Goal: Task Accomplishment & Management: Manage account settings

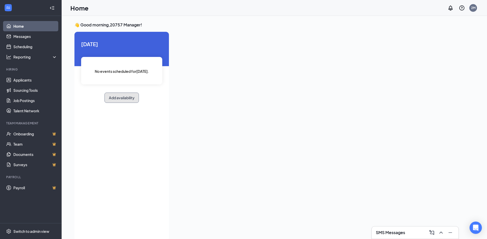
click at [117, 99] on div "[DATE] No events scheduled for [DATE] . Add availability" at bounding box center [121, 71] width 95 height 79
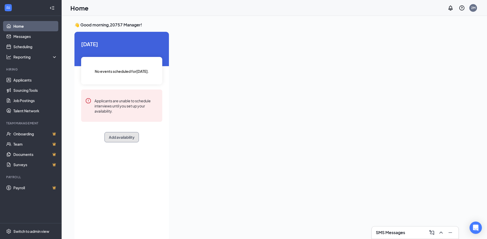
click at [120, 138] on button "Add availability" at bounding box center [122, 137] width 34 height 10
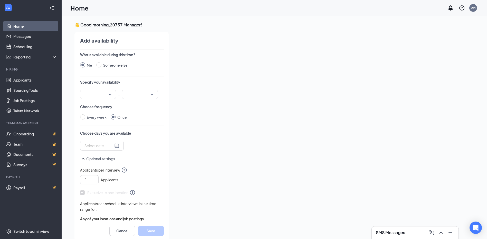
scroll to position [2, 0]
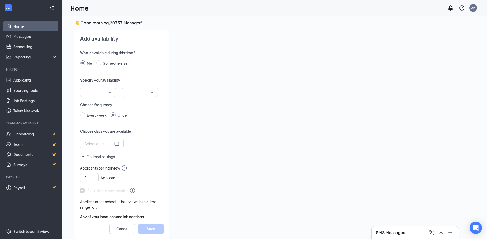
click at [101, 93] on input "search" at bounding box center [96, 92] width 26 height 9
click at [144, 128] on div "Who is available during this time? Me Someone else Specify your availability 12…" at bounding box center [122, 134] width 84 height 169
click at [110, 145] on div at bounding box center [102, 144] width 35 height 6
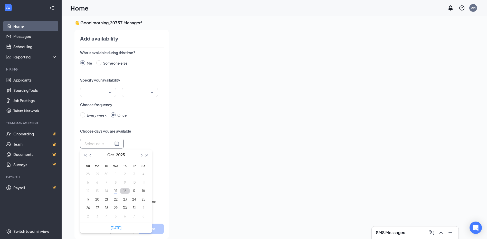
type input "[DATE]"
click at [126, 193] on button "16" at bounding box center [125, 191] width 10 height 5
click at [134, 192] on button "17" at bounding box center [134, 191] width 10 height 5
click at [145, 190] on button "18" at bounding box center [144, 191] width 10 height 5
click at [106, 200] on button "21" at bounding box center [107, 199] width 10 height 5
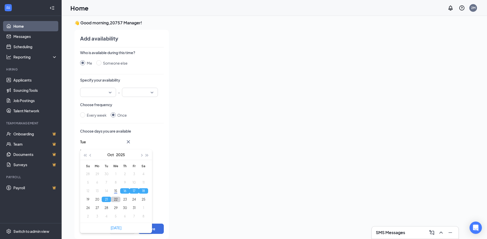
click at [115, 200] on button "22" at bounding box center [116, 199] width 10 height 5
click at [127, 199] on button "23" at bounding box center [125, 199] width 10 height 5
click at [134, 199] on button "24" at bounding box center [134, 199] width 10 height 5
click at [97, 208] on button "27" at bounding box center [97, 208] width 10 height 5
click at [106, 208] on button "28" at bounding box center [107, 208] width 10 height 5
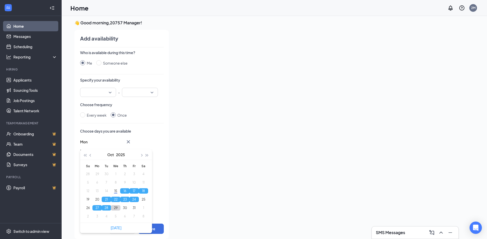
click at [116, 208] on button "29" at bounding box center [116, 208] width 10 height 5
click at [135, 208] on button "31" at bounding box center [134, 208] width 10 height 5
type input "[DATE]"
click at [150, 121] on div "Who is available during this time? Me Someone else Specify your availability 12…" at bounding box center [122, 134] width 84 height 169
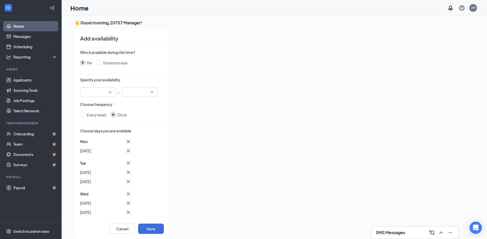
scroll to position [0, 0]
click at [109, 94] on input "search" at bounding box center [96, 92] width 26 height 9
click at [99, 147] on span "03:00 PM" at bounding box center [91, 147] width 15 height 6
click at [149, 92] on input "search" at bounding box center [138, 92] width 26 height 9
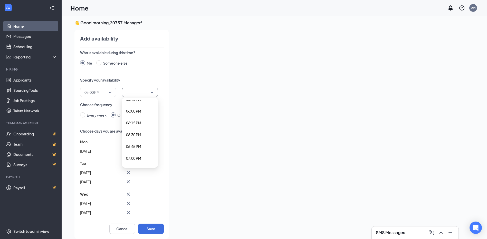
scroll to position [848, 0]
click at [139, 108] on span "06:00 PM" at bounding box center [133, 109] width 15 height 6
click at [84, 115] on input "Every week" at bounding box center [82, 115] width 5 height 5
radio input "true"
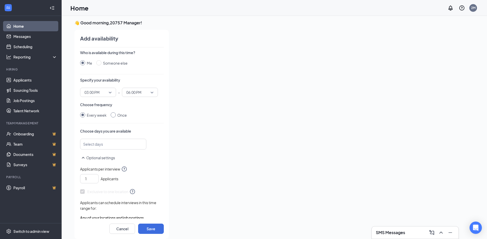
click at [112, 115] on input "Once" at bounding box center [113, 115] width 5 height 5
radio input "true"
click at [82, 114] on input "Every week" at bounding box center [82, 115] width 5 height 5
radio input "true"
click at [115, 114] on input "Once" at bounding box center [113, 115] width 5 height 5
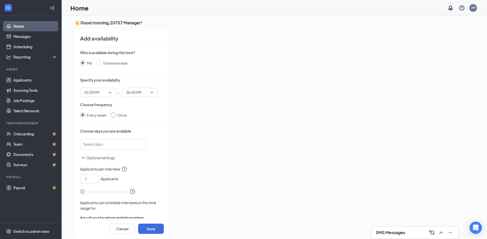
radio input "true"
click at [114, 146] on div at bounding box center [102, 144] width 35 height 6
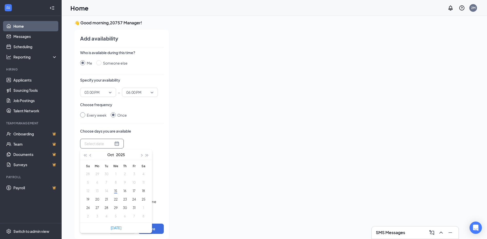
click at [90, 113] on div "Every week" at bounding box center [97, 116] width 20 height 6
click at [85, 113] on input "Every week" at bounding box center [82, 115] width 5 height 5
radio input "true"
radio input "false"
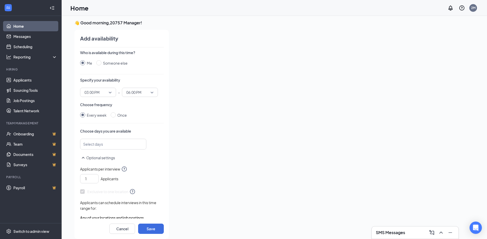
click at [108, 145] on div at bounding box center [111, 144] width 53 height 8
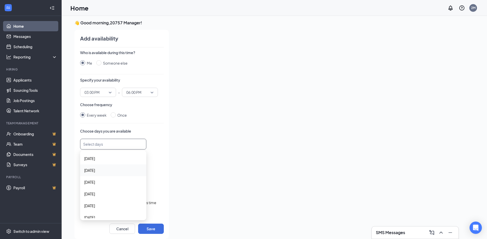
click at [104, 171] on span "[DATE]" at bounding box center [113, 171] width 58 height 6
click at [102, 182] on span "[DATE]" at bounding box center [113, 183] width 58 height 6
click at [105, 195] on span "[DATE]" at bounding box center [113, 195] width 58 height 6
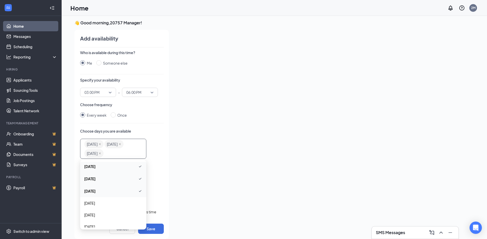
scroll to position [18, 0]
click at [104, 197] on span "[DATE]" at bounding box center [113, 198] width 58 height 6
click at [102, 218] on span "[DATE]" at bounding box center [113, 220] width 58 height 6
click at [150, 131] on p "Choose days you are available" at bounding box center [122, 131] width 84 height 5
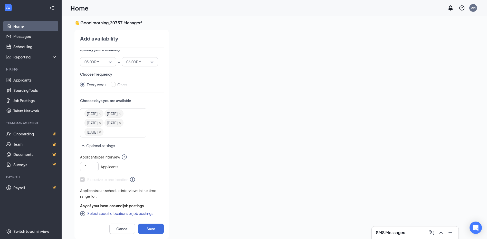
scroll to position [32, 0]
click at [154, 230] on button "Save" at bounding box center [151, 229] width 26 height 10
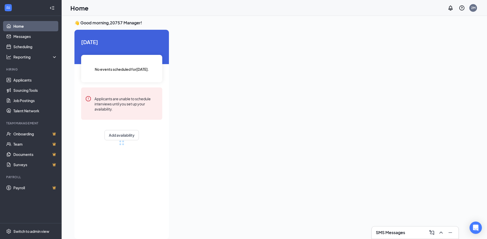
radio input "false"
radio input "true"
click at [33, 77] on link "Applicants" at bounding box center [35, 80] width 44 height 10
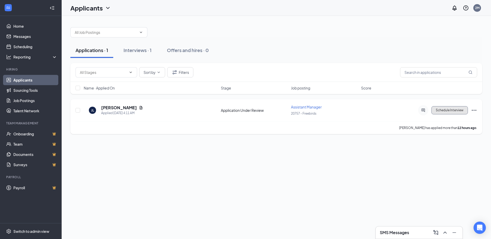
click at [459, 110] on button "Schedule Interview" at bounding box center [450, 110] width 36 height 8
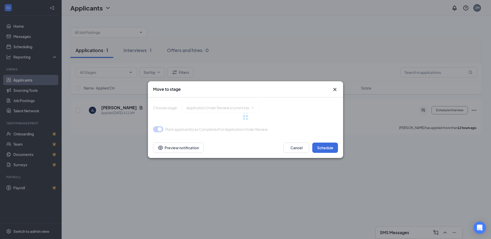
type input "Onsite Interview (next stage)"
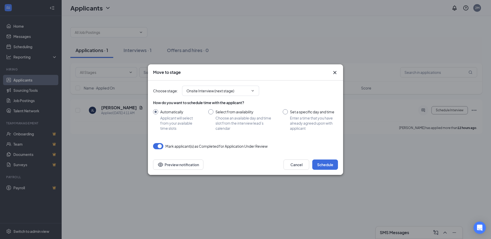
click at [210, 113] on input "Select from availability Choose an available day and time slot from the intervi…" at bounding box center [240, 120] width 64 height 22
radio input "true"
radio input "false"
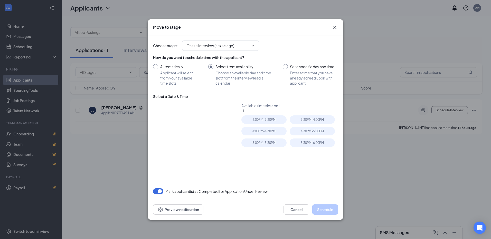
type input "[DATE]"
click at [156, 65] on input "Automatically Applicant will select from your available time slots" at bounding box center [175, 75] width 45 height 22
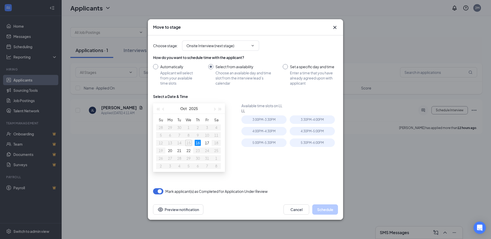
radio input "true"
radio input "false"
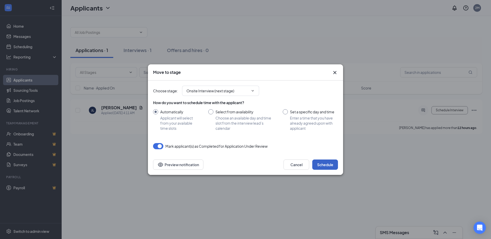
click at [331, 165] on button "Schedule" at bounding box center [325, 165] width 26 height 10
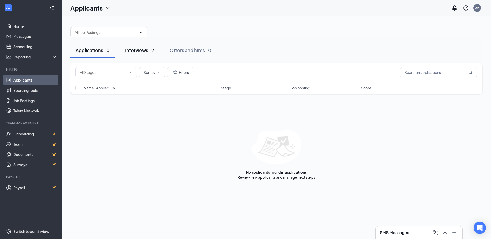
click at [142, 50] on div "Interviews · 2" at bounding box center [139, 50] width 29 height 6
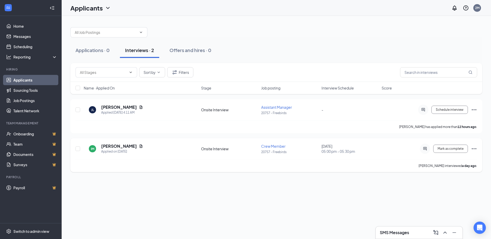
click at [473, 149] on icon "Ellipses" at bounding box center [474, 148] width 5 height 1
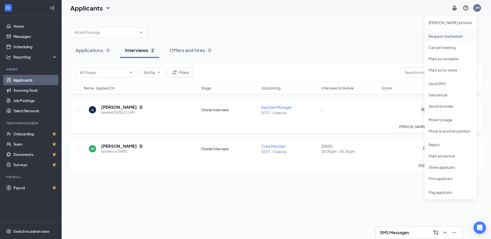
click at [442, 35] on p "Request reschedule" at bounding box center [451, 36] width 44 height 5
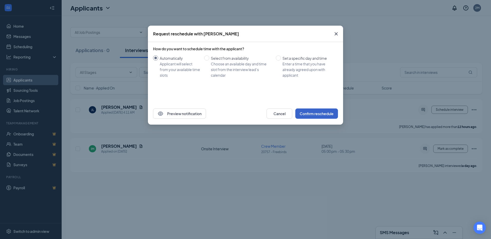
click at [311, 113] on button "Confirm reschedule" at bounding box center [316, 114] width 43 height 10
